Goal: Transaction & Acquisition: Purchase product/service

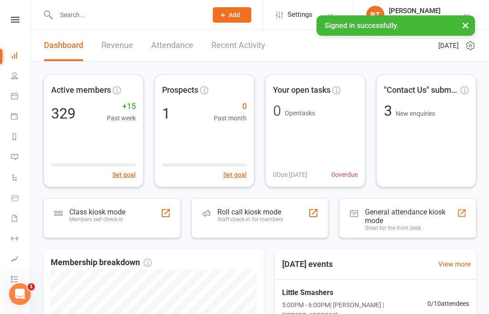
click at [14, 15] on nav "Clubworx Dashboard People Calendar Payments Reports Messages Automations Produc…" at bounding box center [15, 159] width 31 height 314
click at [19, 21] on icon at bounding box center [15, 20] width 9 height 6
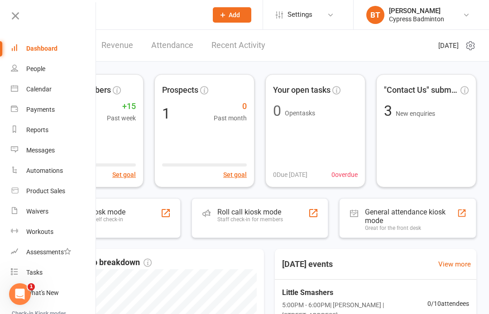
click at [63, 212] on link "Waivers" at bounding box center [54, 212] width 86 height 20
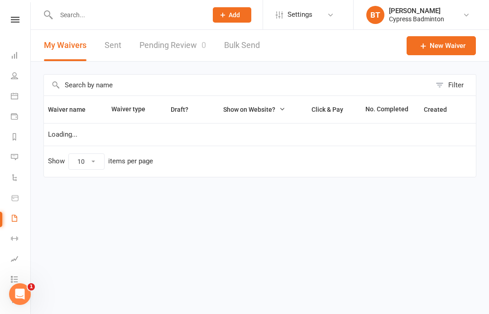
click at [179, 47] on link "Pending Review 0" at bounding box center [172, 45] width 67 height 31
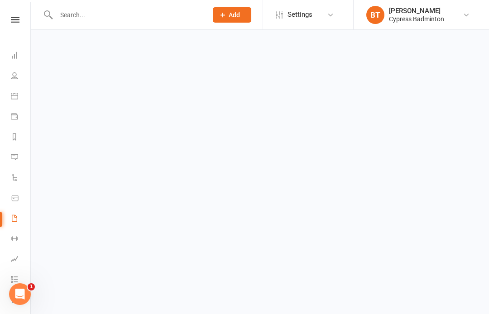
select select "50"
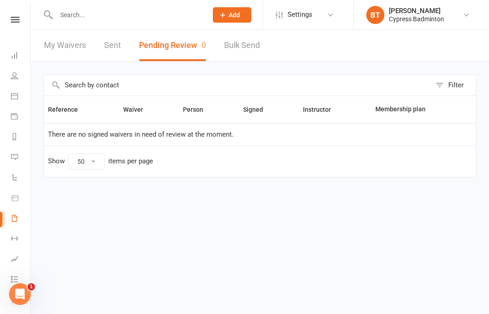
click at [12, 140] on icon at bounding box center [14, 136] width 7 height 7
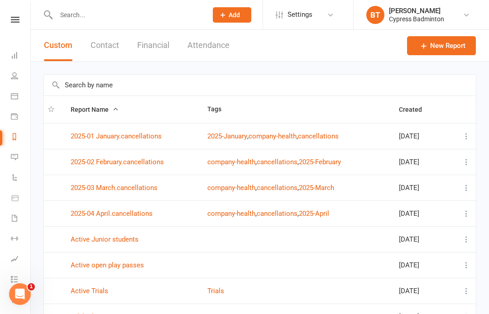
click at [162, 42] on button "Financial" at bounding box center [153, 45] width 32 height 31
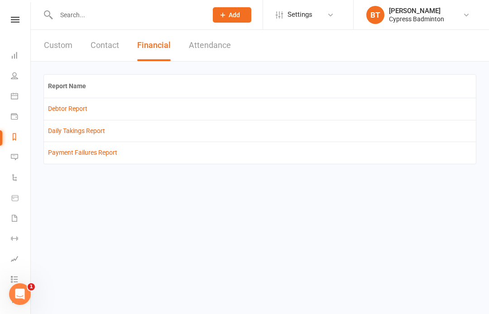
click at [73, 109] on link "Debtor Report" at bounding box center [67, 108] width 39 height 7
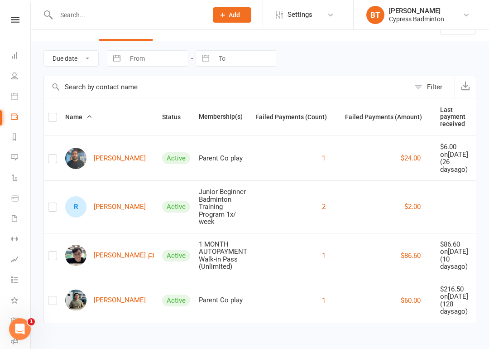
click at [19, 21] on icon at bounding box center [15, 20] width 9 height 6
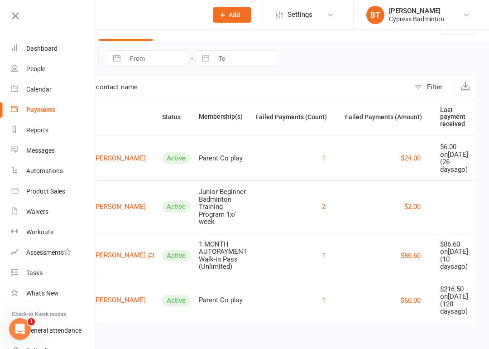
click at [49, 50] on div "Dashboard" at bounding box center [41, 48] width 31 height 7
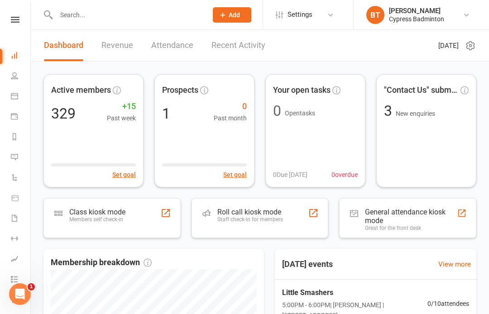
click at [251, 52] on link "Recent Activity" at bounding box center [238, 45] width 54 height 31
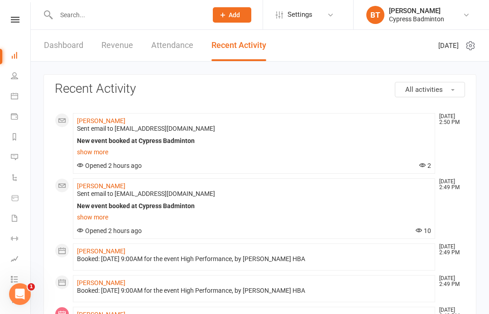
click at [16, 21] on icon at bounding box center [15, 20] width 9 height 6
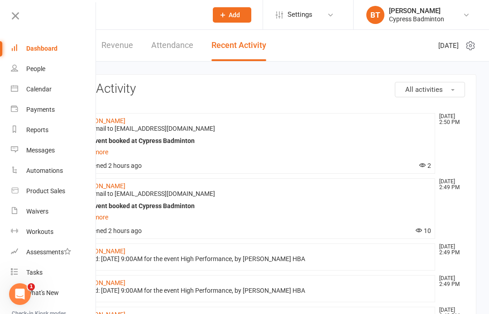
click at [79, 204] on link "Waivers" at bounding box center [54, 212] width 86 height 20
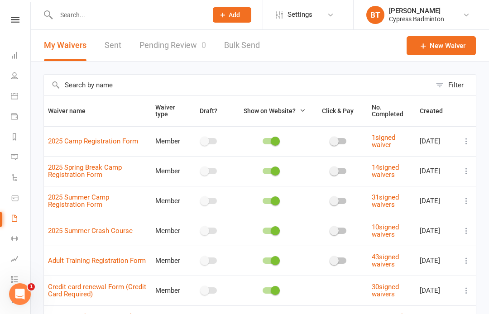
click at [188, 42] on link "Pending Review 0" at bounding box center [172, 45] width 67 height 31
select select "50"
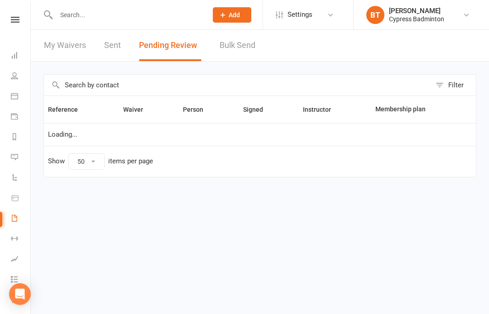
select select "50"
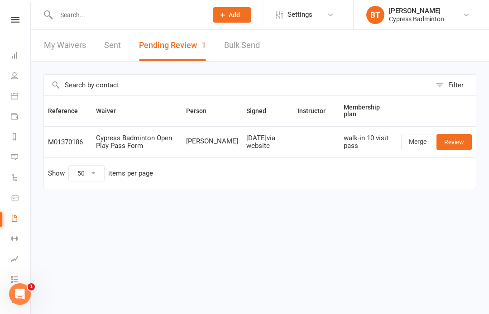
click at [425, 138] on link "Merge" at bounding box center [417, 142] width 33 height 16
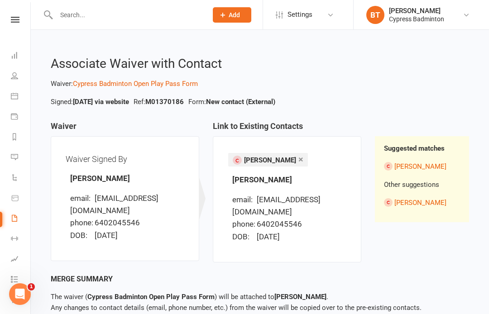
scroll to position [25, 0]
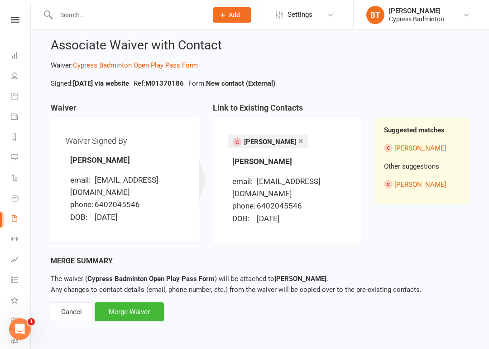
click at [143, 302] on div "Merge Waiver" at bounding box center [129, 311] width 69 height 19
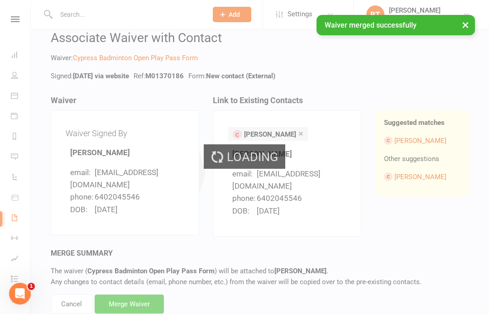
scroll to position [60, 0]
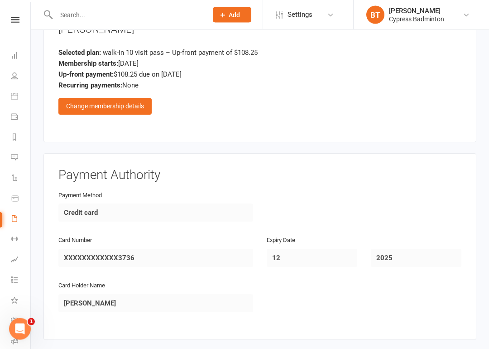
scroll to position [1164, 0]
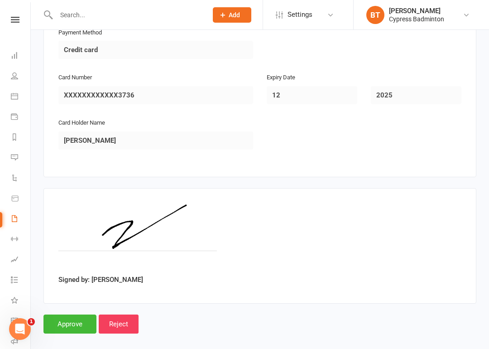
click at [74, 314] on input "Approve" at bounding box center [69, 323] width 53 height 19
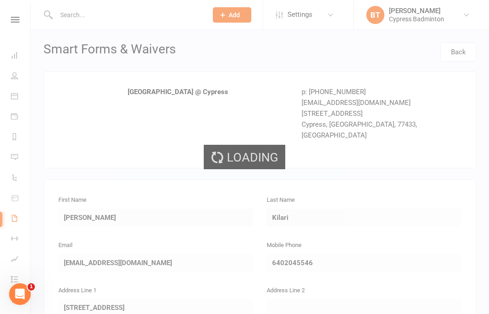
select select "50"
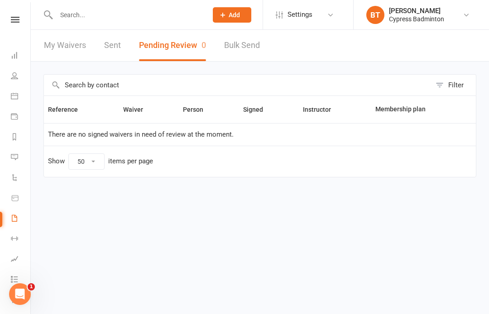
click at [118, 13] on input "text" at bounding box center [127, 15] width 148 height 13
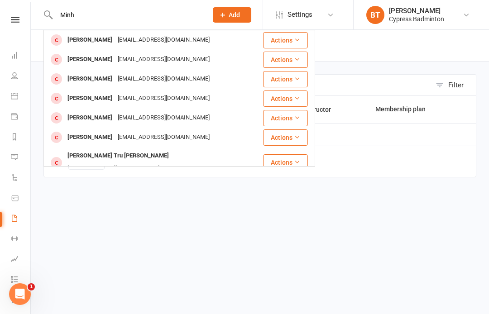
type input "Minh"
click at [115, 65] on div "binpin1010@gmail.com" at bounding box center [163, 59] width 97 height 13
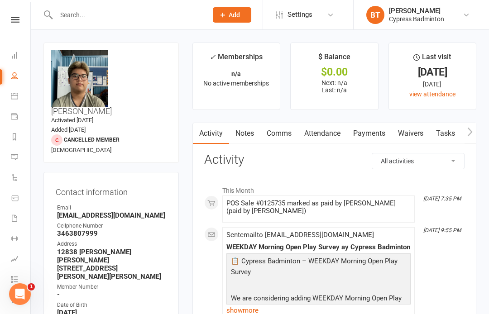
click at [133, 11] on input "text" at bounding box center [127, 15] width 148 height 13
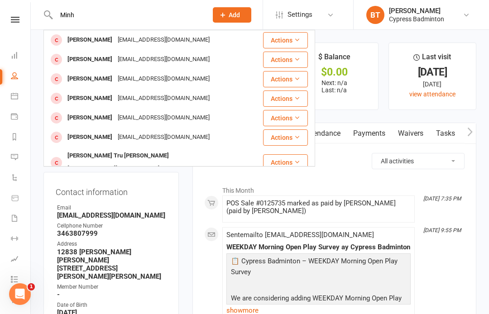
type input "Minh"
click at [162, 163] on div "johnmtran08@gmail.com" at bounding box center [113, 169] width 97 height 13
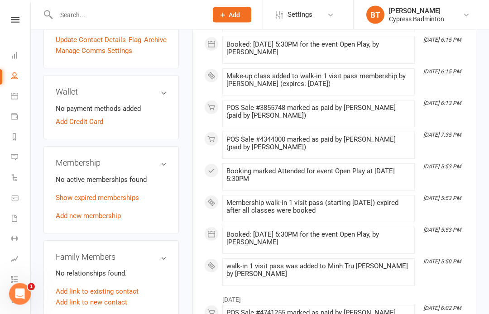
scroll to position [289, 0]
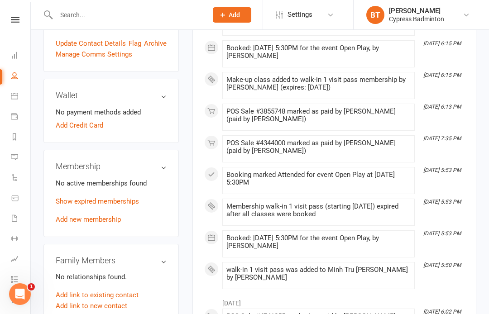
click at [109, 216] on link "Add new membership" at bounding box center [88, 220] width 65 height 8
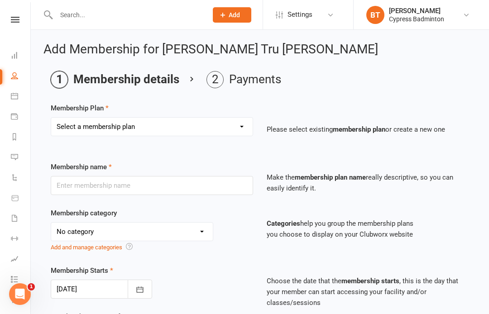
click at [186, 120] on select "Select a membership plan Create new Membership Plan walk-in 1 visit pass walk-i…" at bounding box center [152, 127] width 202 height 18
select select "1"
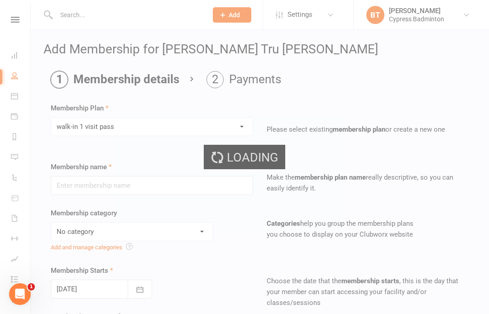
type input "walk-in 1 visit pass"
select select "29"
type input "1"
select select "1"
type input "1"
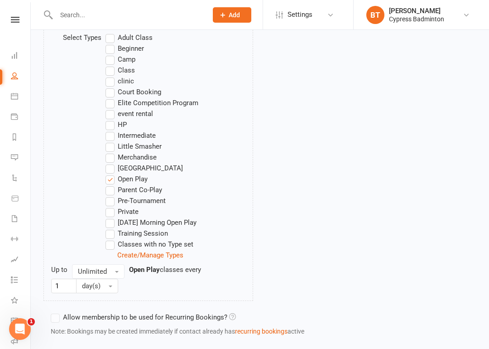
scroll to position [557, 0]
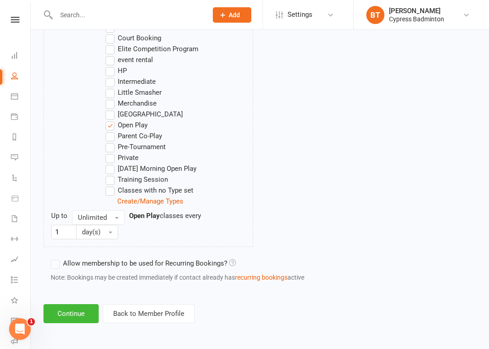
click at [70, 310] on button "Continue" at bounding box center [70, 313] width 55 height 19
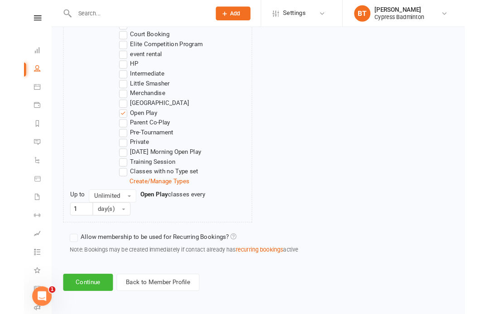
scroll to position [0, 0]
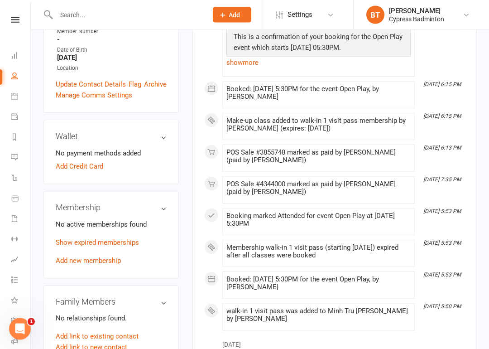
click at [89, 257] on link "Add new membership" at bounding box center [88, 261] width 65 height 8
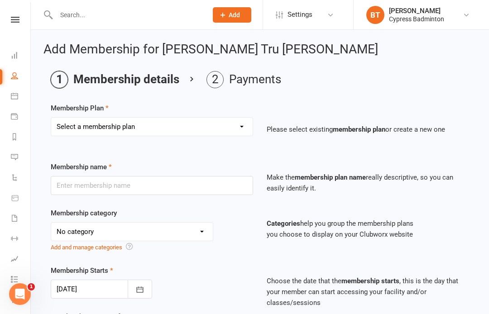
click at [167, 129] on select "Select a membership plan Create new Membership Plan walk-in 1 visit pass walk-i…" at bounding box center [152, 127] width 202 height 18
select select "3"
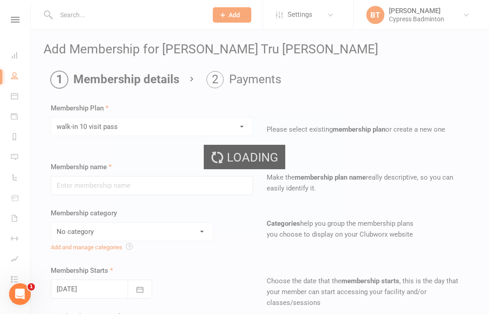
type input "walk-in 10 visit pass"
select select "29"
type input "3"
select select "2"
type input "10"
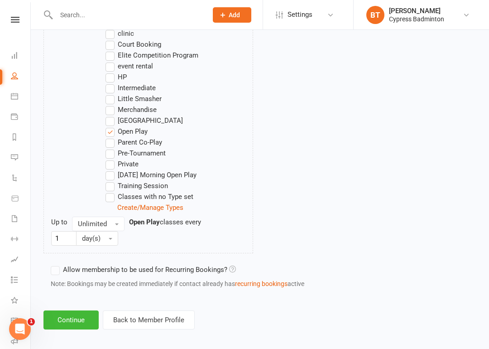
scroll to position [557, 0]
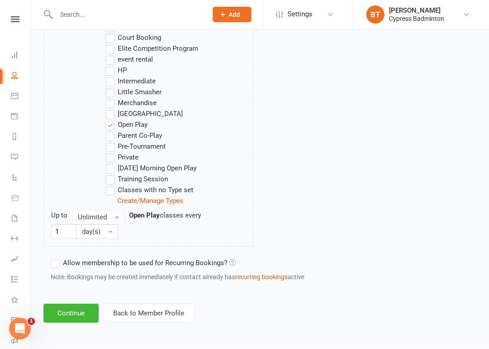
click at [67, 309] on button "Continue" at bounding box center [70, 313] width 55 height 19
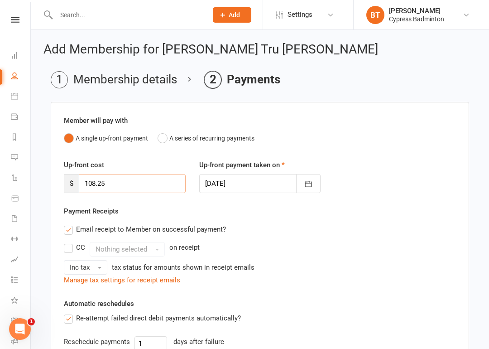
click at [170, 188] on input "108.25" at bounding box center [132, 183] width 107 height 19
type input "1"
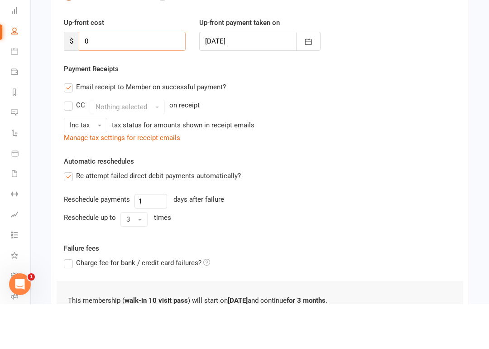
scroll to position [188, 0]
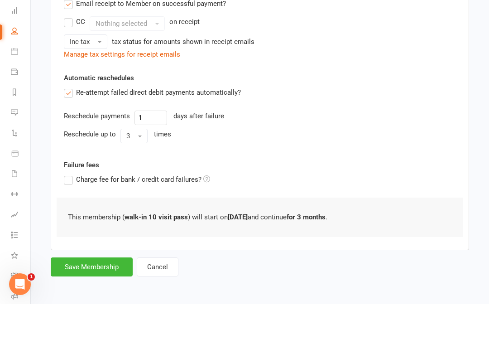
type input "0"
click at [87, 302] on button "Save Membership" at bounding box center [92, 311] width 82 height 19
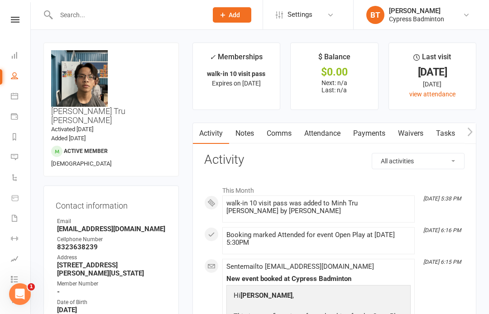
click at [110, 14] on input "text" at bounding box center [127, 15] width 148 height 13
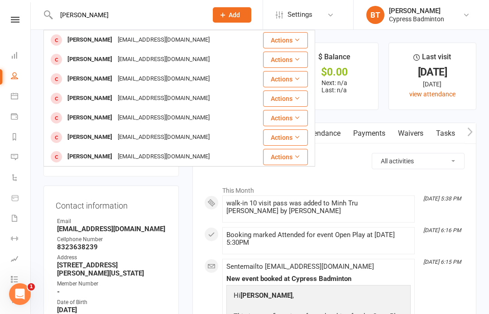
type input "[PERSON_NAME]"
click at [115, 43] on div "huyphan4h@gmail.com" at bounding box center [163, 40] width 97 height 13
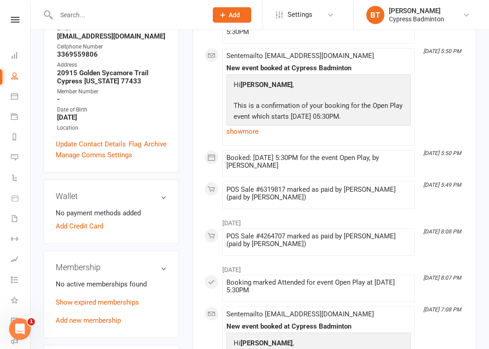
scroll to position [185, 0]
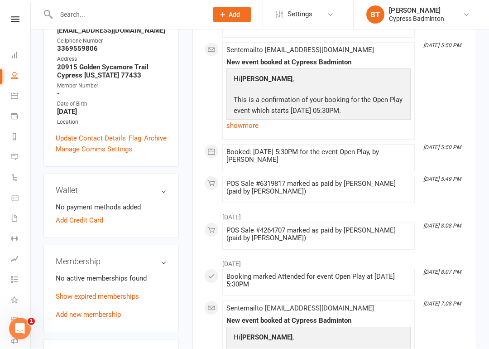
click at [92, 273] on div "No active memberships found Show expired memberships Add new membership" at bounding box center [111, 296] width 111 height 47
click at [97, 311] on link "Add new membership" at bounding box center [88, 315] width 65 height 8
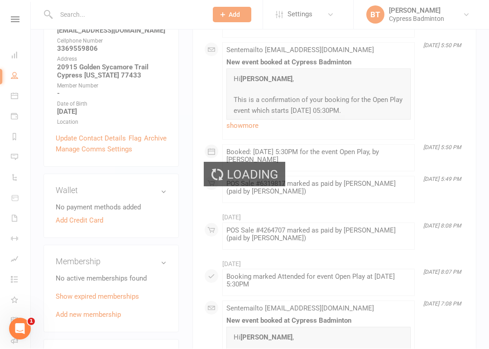
scroll to position [185, 0]
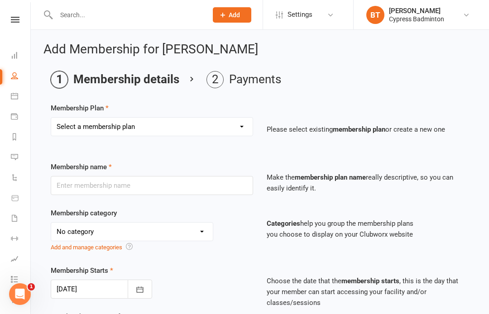
click at [127, 125] on select "Select a membership plan Create new Membership Plan walk-in 1 visit pass walk-i…" at bounding box center [152, 127] width 202 height 18
select select "1"
type input "walk-in 1 visit pass"
select select "29"
type input "1"
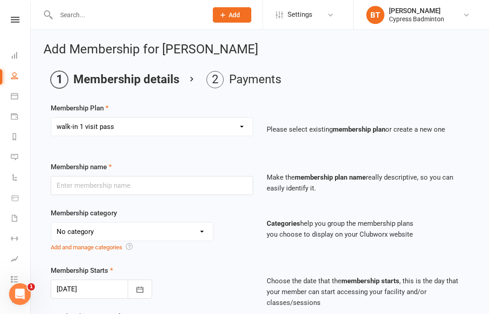
select select "1"
type input "1"
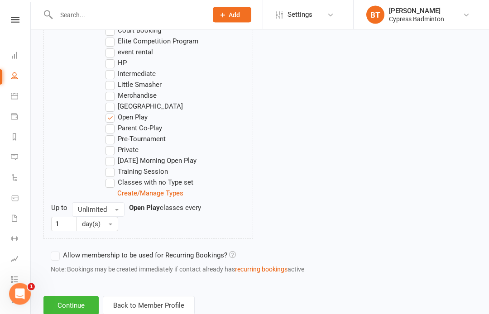
scroll to position [552, 0]
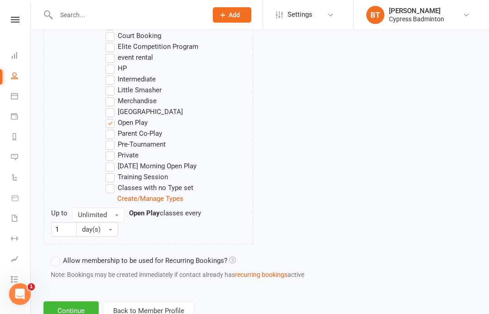
click at [70, 312] on button "Continue" at bounding box center [70, 311] width 55 height 19
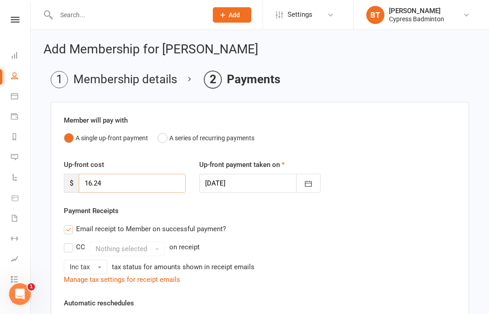
click at [162, 179] on input "16.24" at bounding box center [132, 183] width 107 height 19
type input "1"
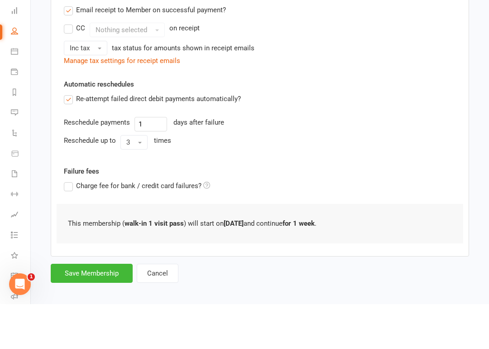
scroll to position [188, 0]
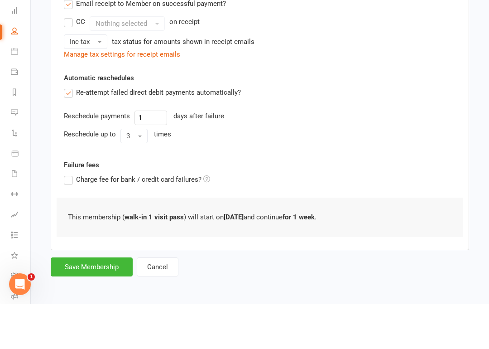
type input "0"
click at [86, 302] on button "Save Membership" at bounding box center [92, 311] width 82 height 19
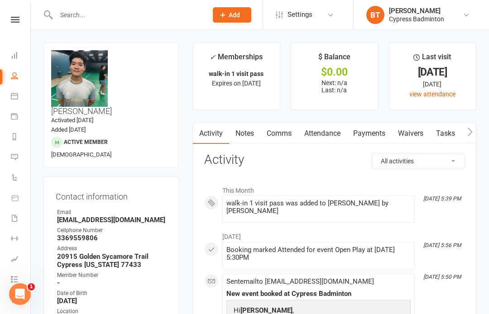
click at [7, 22] on link at bounding box center [15, 20] width 32 height 6
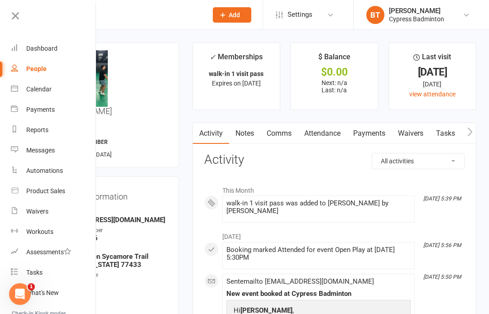
click at [63, 51] on link "Dashboard" at bounding box center [54, 48] width 86 height 20
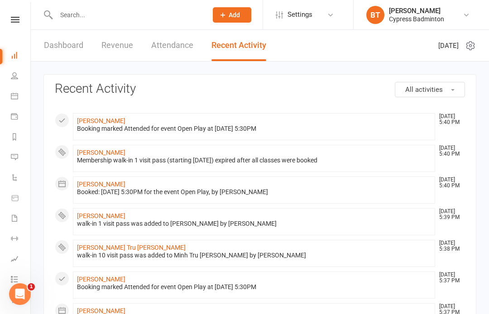
click at [19, 14] on nav "Clubworx Dashboard People Calendar Payments Reports Messages Automations Produc…" at bounding box center [15, 159] width 31 height 314
click at [17, 22] on icon at bounding box center [15, 20] width 9 height 6
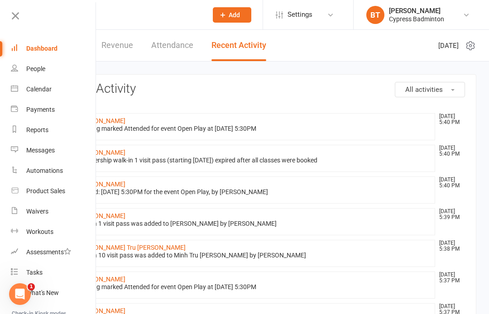
click at [58, 207] on link "Waivers" at bounding box center [54, 212] width 86 height 20
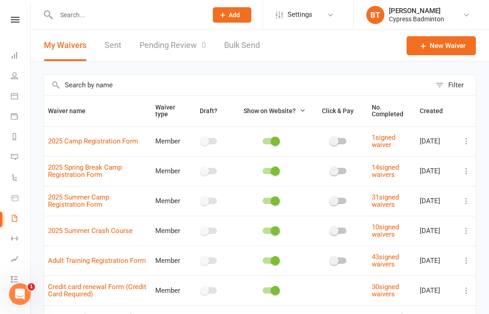
click at [18, 14] on nav "Clubworx Dashboard People Calendar Payments Reports Messages Automations Produc…" at bounding box center [15, 159] width 31 height 314
click at [15, 18] on icon at bounding box center [15, 20] width 9 height 6
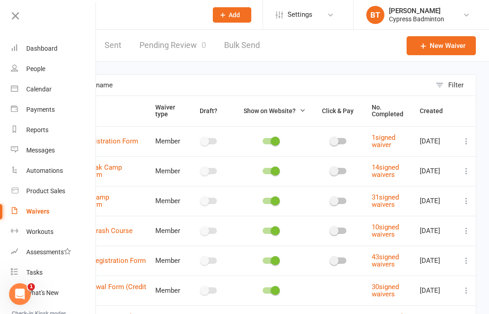
click at [69, 192] on link "Product Sales" at bounding box center [54, 191] width 86 height 20
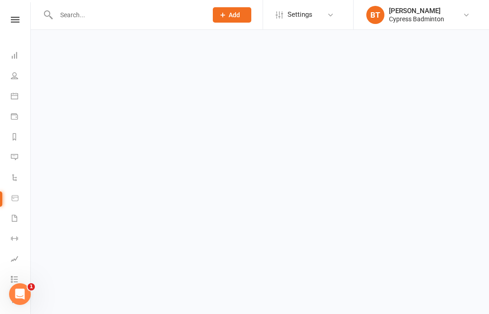
select select "100"
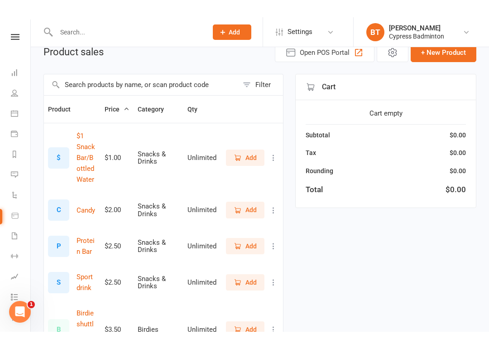
scroll to position [43, 0]
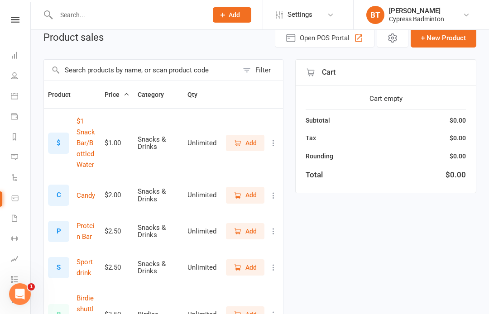
click at [16, 17] on icon at bounding box center [15, 20] width 9 height 6
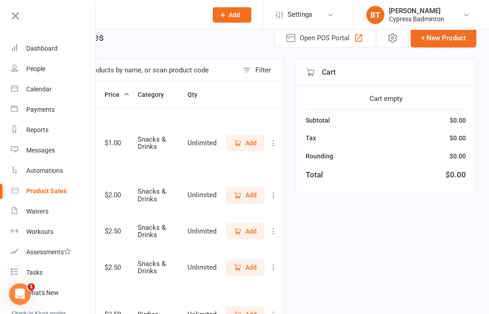
click at [65, 193] on div "Product Sales" at bounding box center [46, 190] width 40 height 7
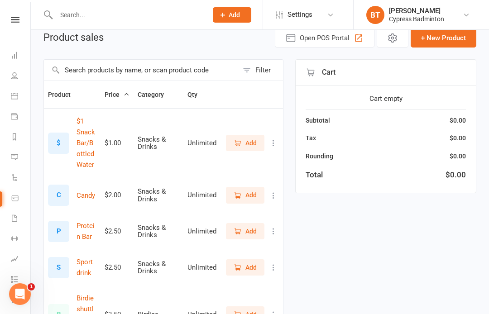
click at [156, 74] on input "text" at bounding box center [141, 70] width 194 height 21
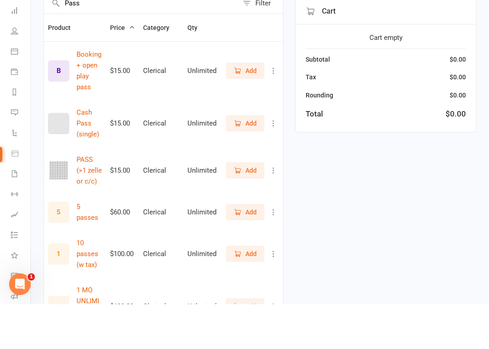
scroll to position [68, 0]
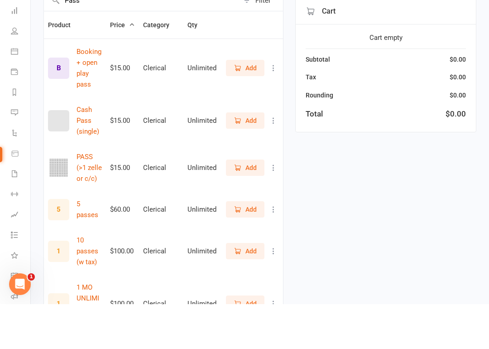
type input "Pass"
click at [242, 291] on span "Add" at bounding box center [245, 296] width 23 height 10
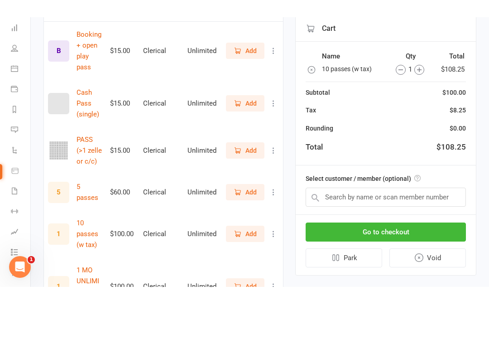
scroll to position [148, 0]
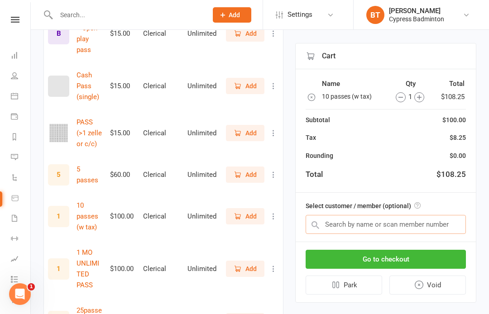
click at [447, 225] on input "text" at bounding box center [386, 224] width 160 height 19
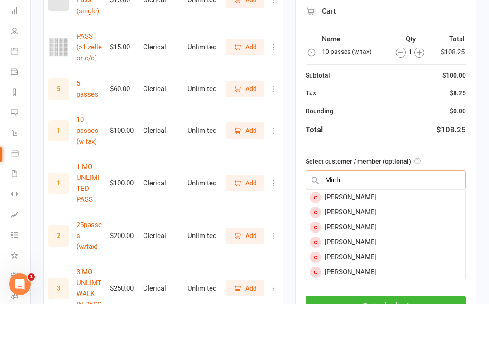
scroll to position [189, 0]
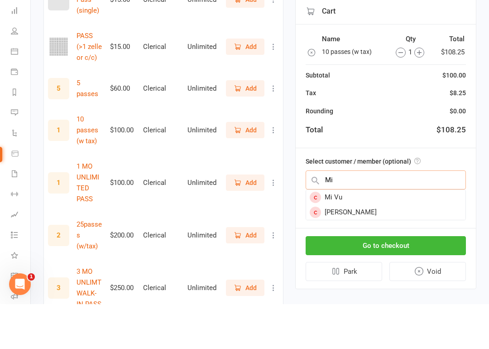
type input "M"
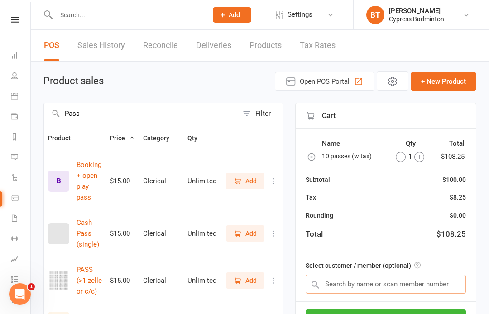
scroll to position [92, 0]
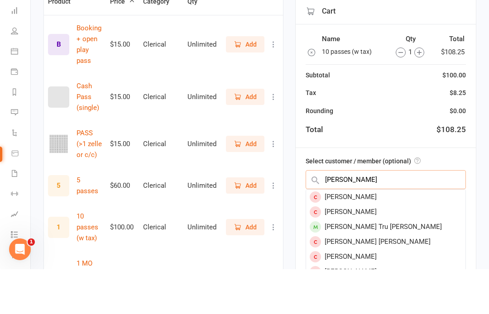
type input "Minh t"
click at [359, 264] on div "Minh Tru Tran" at bounding box center [385, 271] width 159 height 15
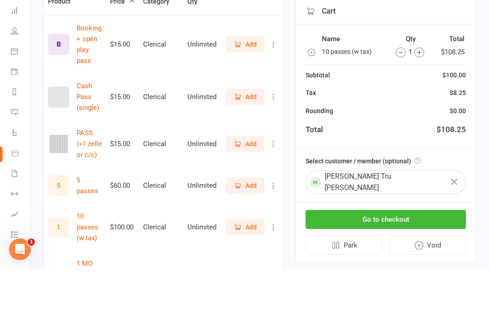
scroll to position [137, 0]
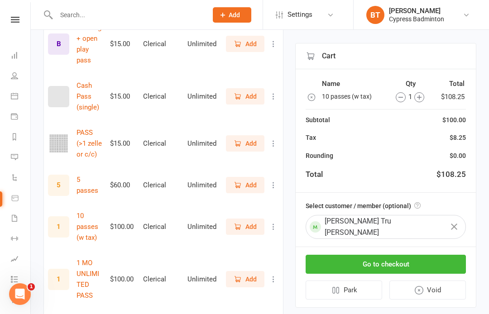
click at [427, 255] on button "Go to checkout" at bounding box center [386, 264] width 160 height 19
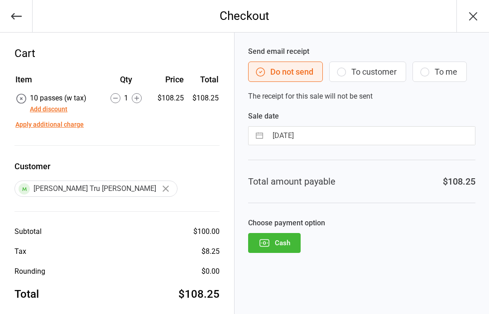
click at [288, 238] on button "Cash" at bounding box center [274, 243] width 53 height 20
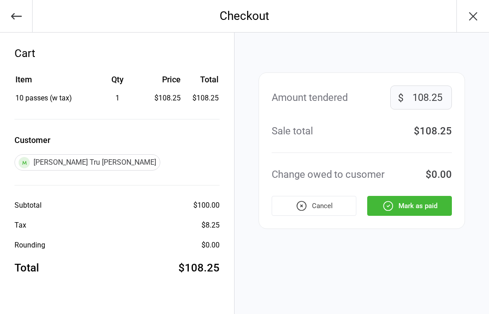
click at [429, 205] on button "Mark as paid" at bounding box center [409, 206] width 85 height 20
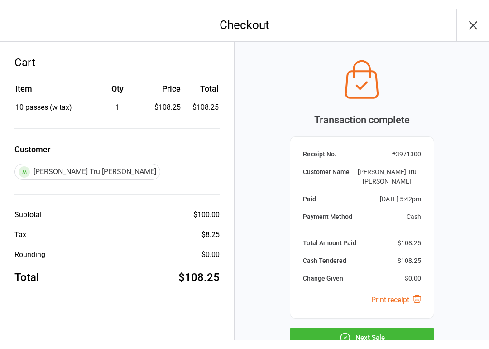
scroll to position [39, 0]
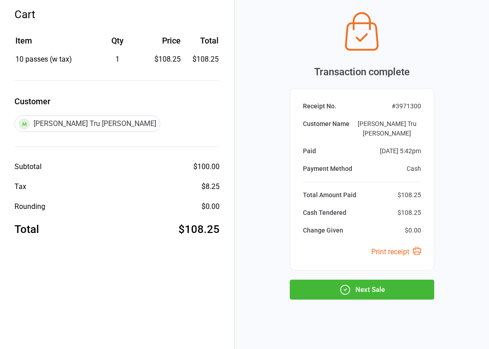
click at [400, 283] on button "Next Sale" at bounding box center [362, 289] width 144 height 20
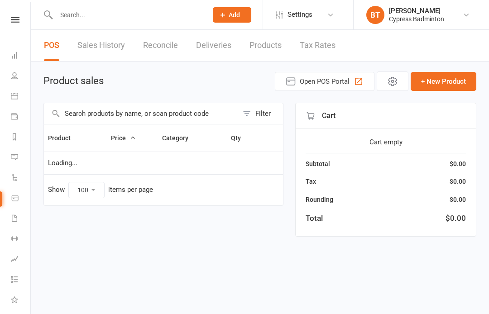
select select "100"
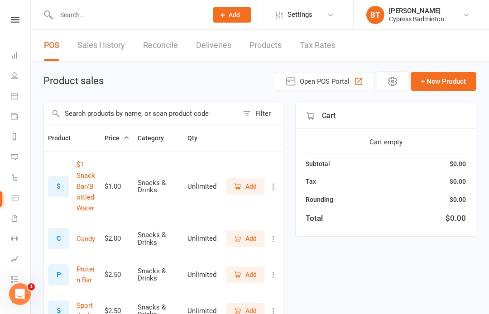
click at [19, 17] on icon at bounding box center [15, 20] width 9 height 6
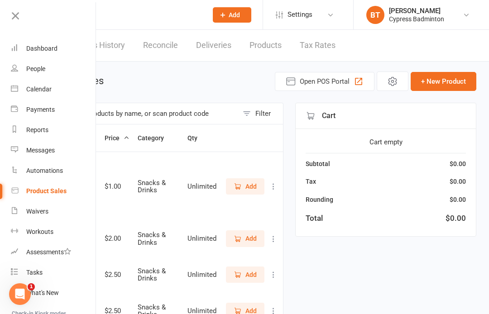
scroll to position [1, 0]
click at [56, 198] on link "Product Sales" at bounding box center [54, 190] width 86 height 20
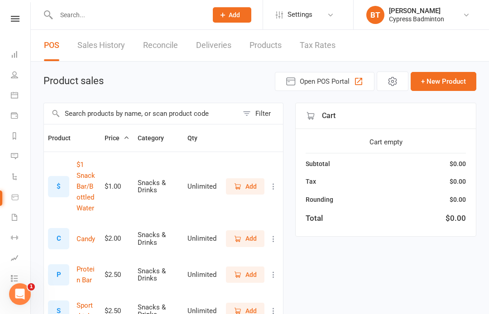
click at [264, 108] on button "Filter" at bounding box center [260, 113] width 45 height 21
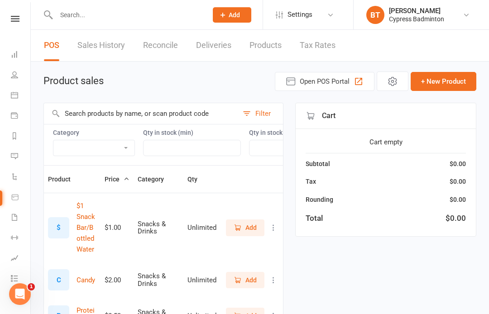
click at [111, 154] on select "Bag Birdies Clerical Court booking Merchandise .Other Merchandise Rackets Merch…" at bounding box center [93, 147] width 81 height 15
select select "3538"
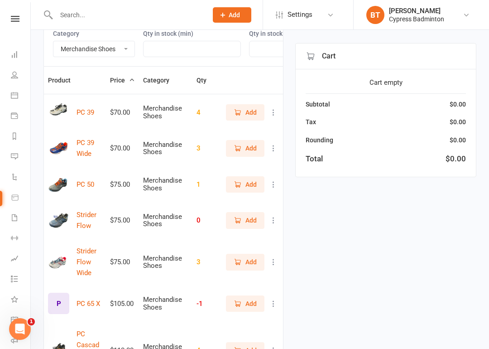
scroll to position [97, 0]
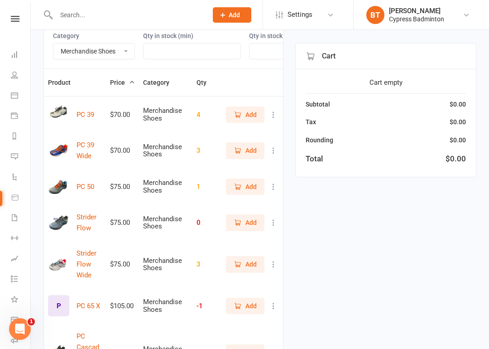
click at [243, 223] on span "Add" at bounding box center [245, 222] width 23 height 10
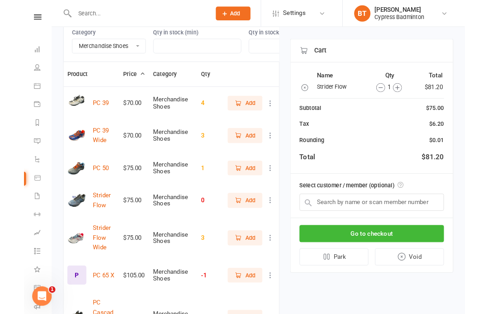
scroll to position [131, 0]
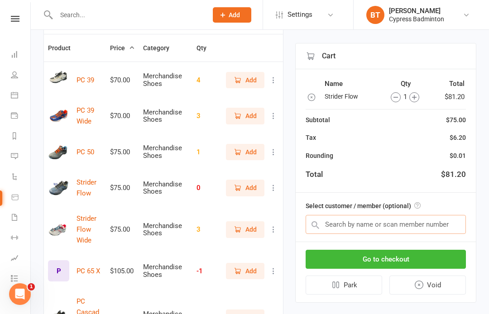
click at [448, 222] on input "text" at bounding box center [386, 224] width 160 height 19
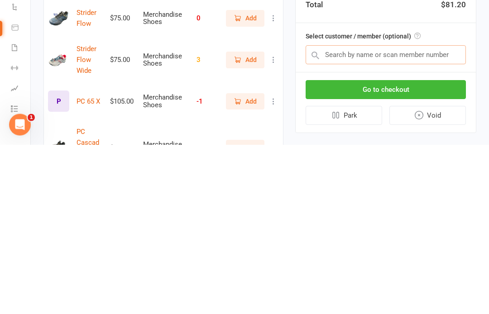
type input "n"
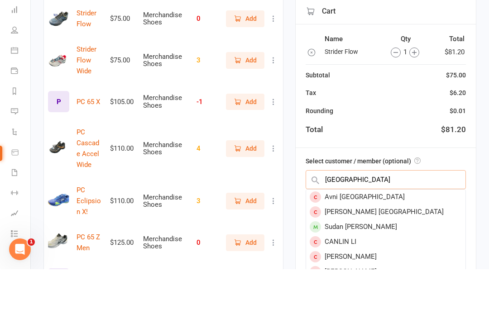
type input "Sudan"
click at [392, 264] on div "Sudan Karthikeyan" at bounding box center [385, 271] width 159 height 15
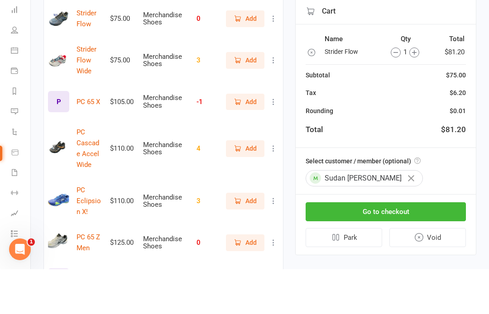
scroll to position [301, 0]
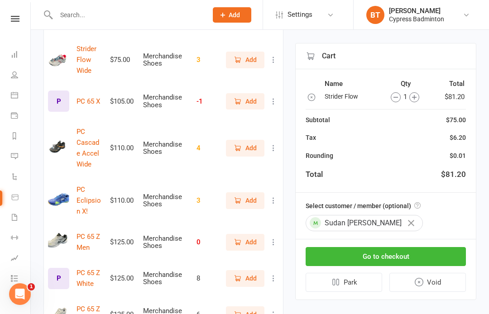
click at [438, 254] on button "Go to checkout" at bounding box center [386, 256] width 160 height 19
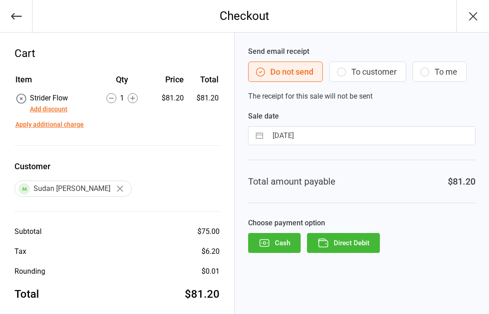
click at [359, 247] on button "Direct Debit" at bounding box center [343, 243] width 73 height 20
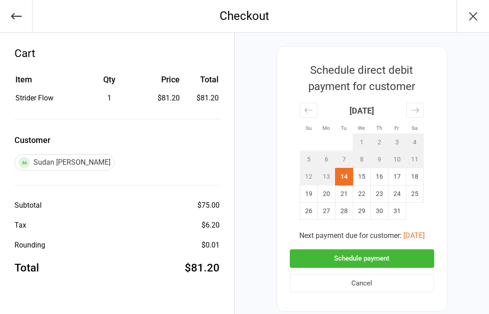
click at [387, 255] on button "Schedule payment" at bounding box center [362, 259] width 144 height 19
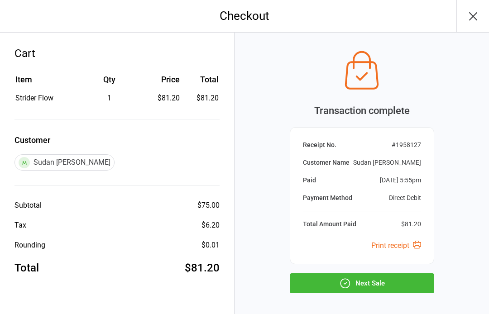
click at [383, 281] on button "Next Sale" at bounding box center [362, 284] width 144 height 20
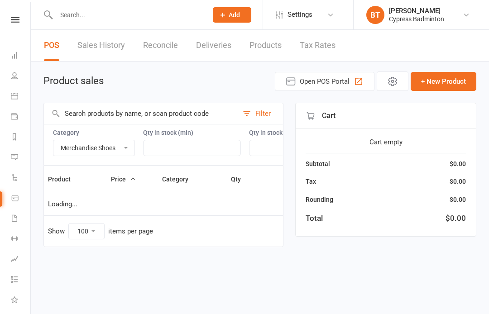
select select "3538"
select select "100"
